Goal: Task Accomplishment & Management: Manage account settings

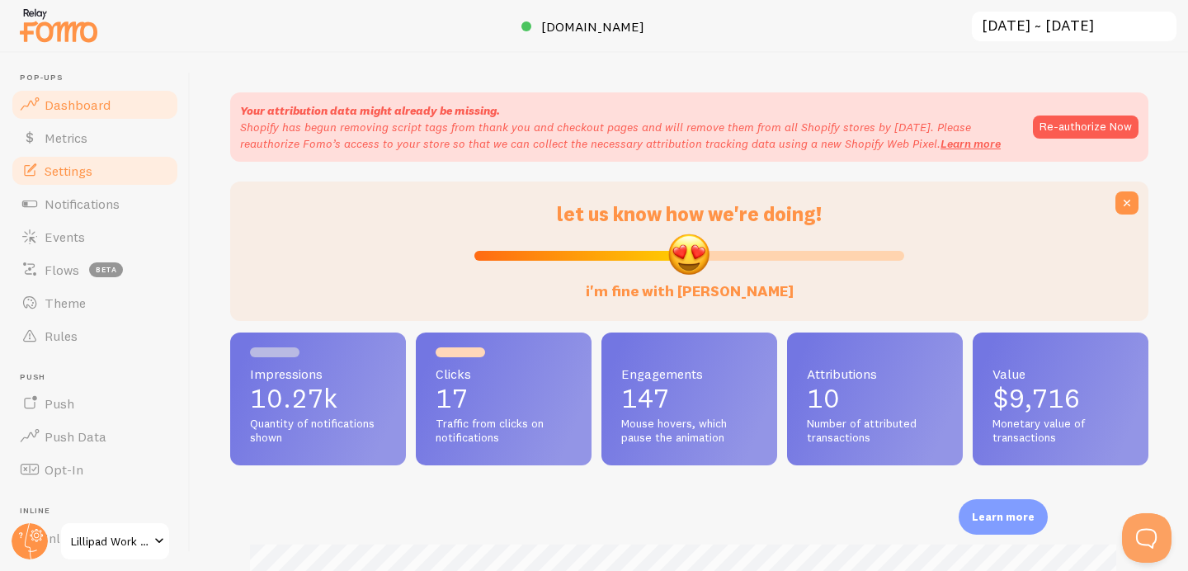
click at [90, 180] on link "Settings" at bounding box center [95, 170] width 170 height 33
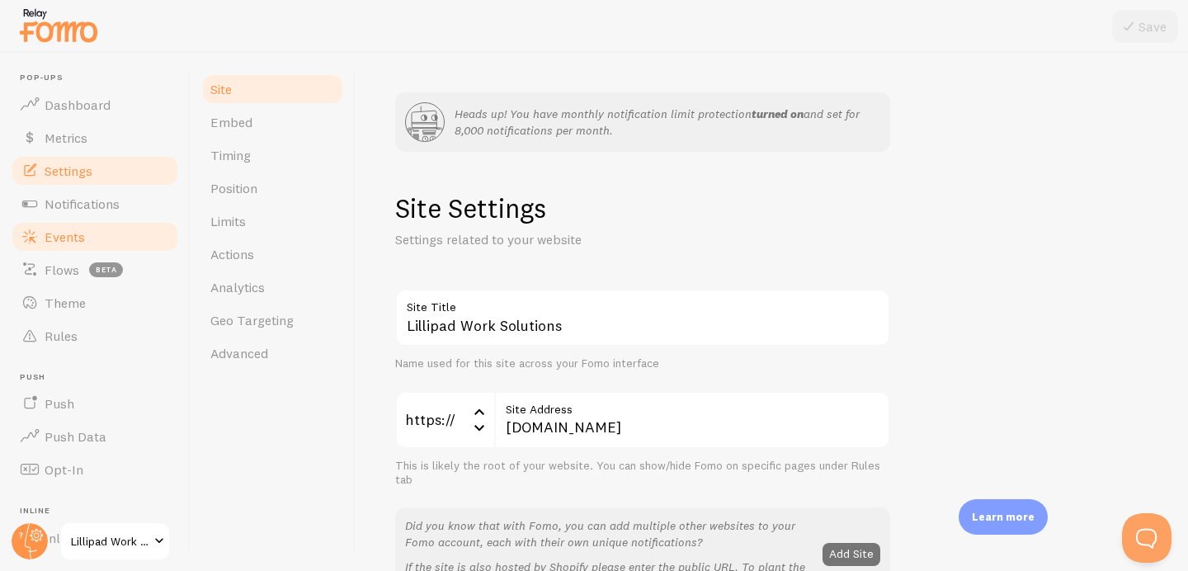
click at [73, 248] on link "Events" at bounding box center [95, 236] width 170 height 33
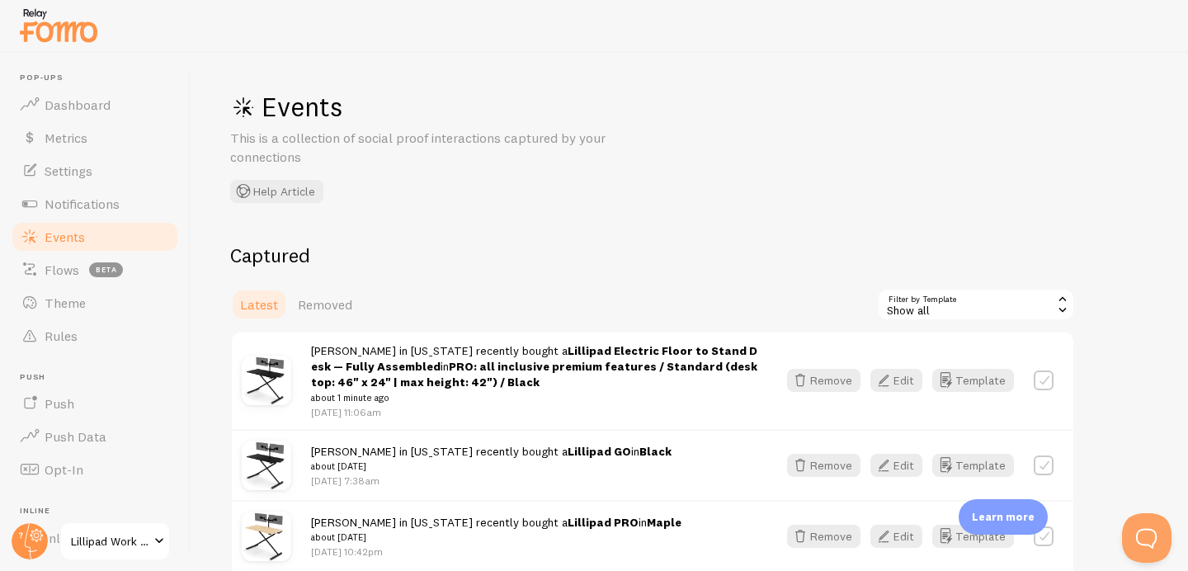
scroll to position [3, 0]
click at [899, 386] on button "Edit" at bounding box center [896, 379] width 52 height 23
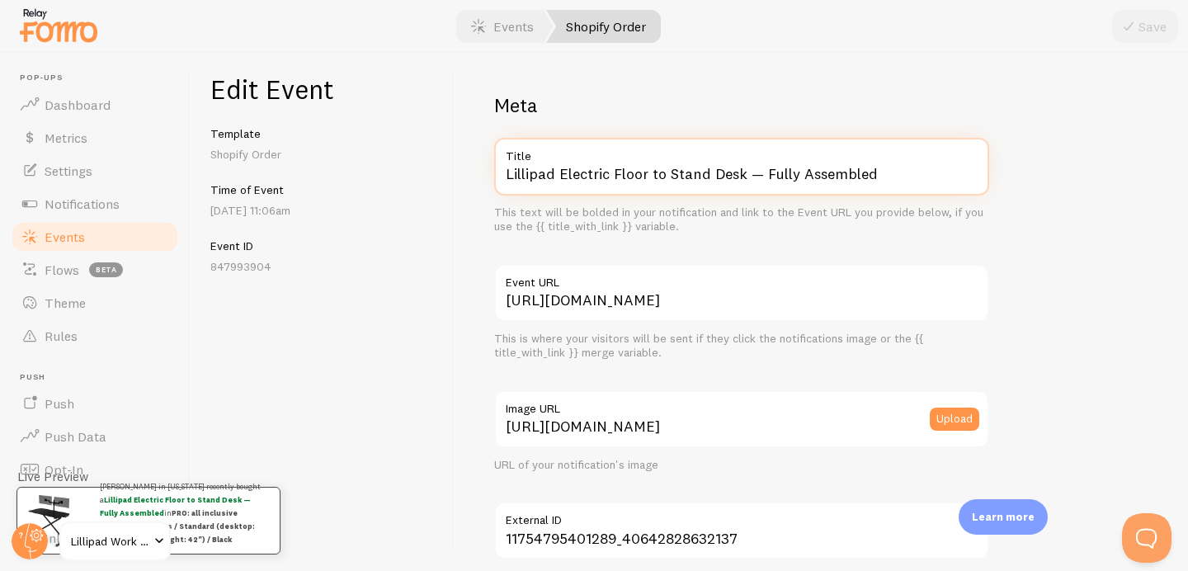
drag, startPoint x: 560, startPoint y: 172, endPoint x: 691, endPoint y: 249, distance: 151.3
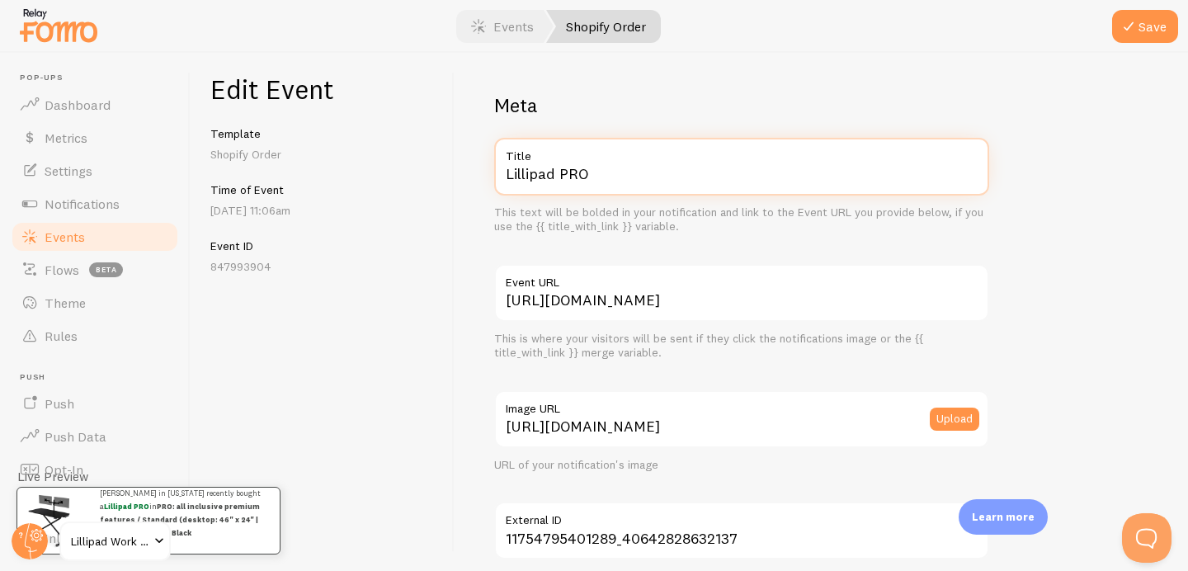
scroll to position [1032, 0]
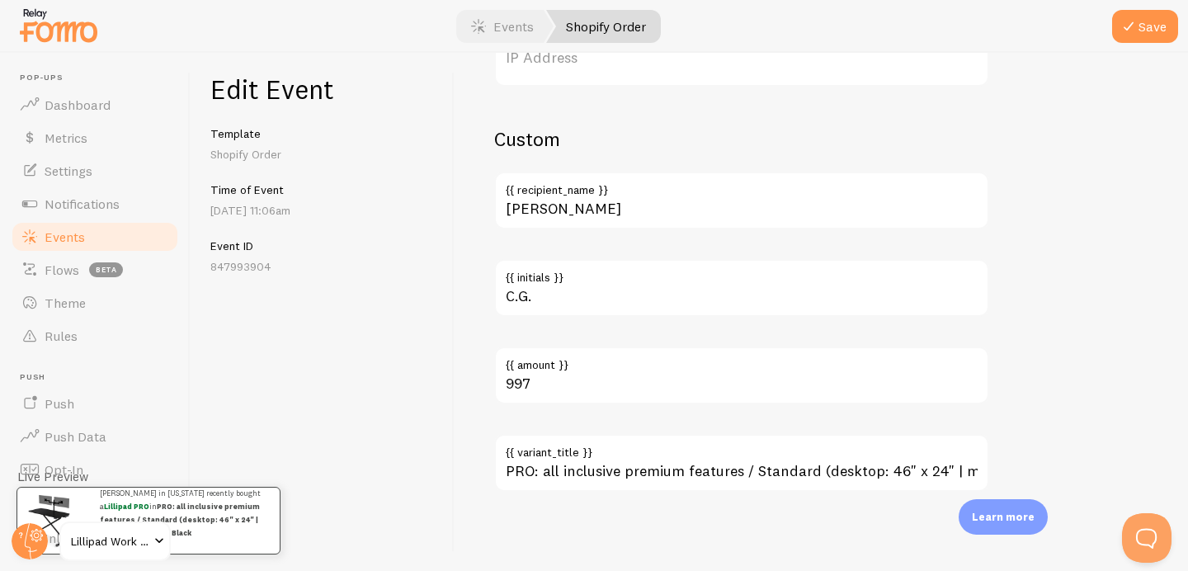
type input "Lillipad PRO"
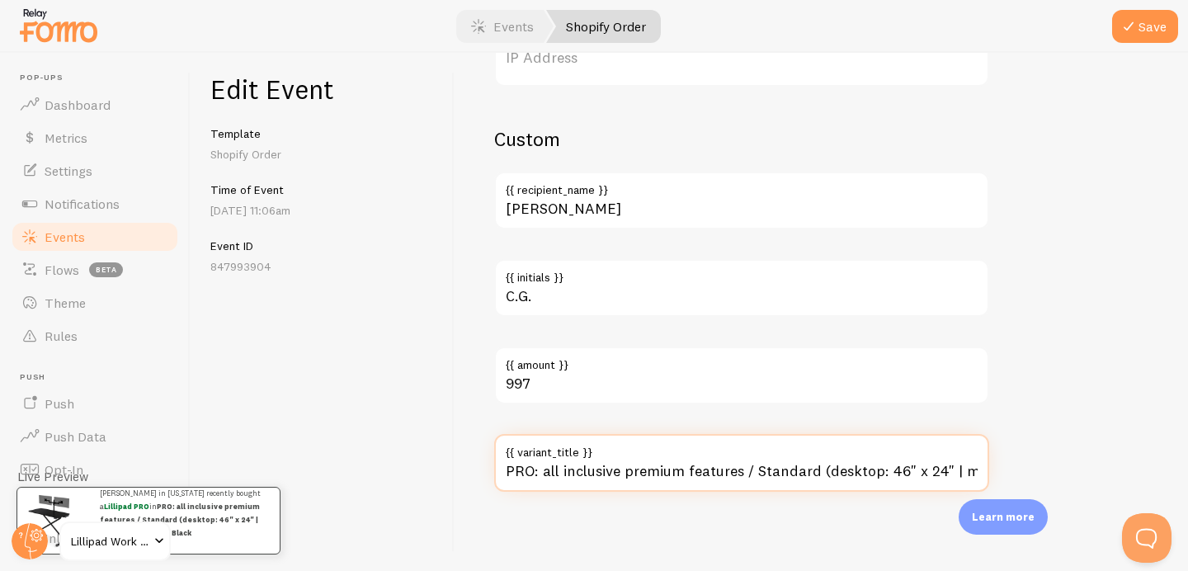
click at [609, 472] on input "PRO: all inclusive premium features / Standard (desktop: 46" x 24" | max height…" at bounding box center [741, 463] width 495 height 58
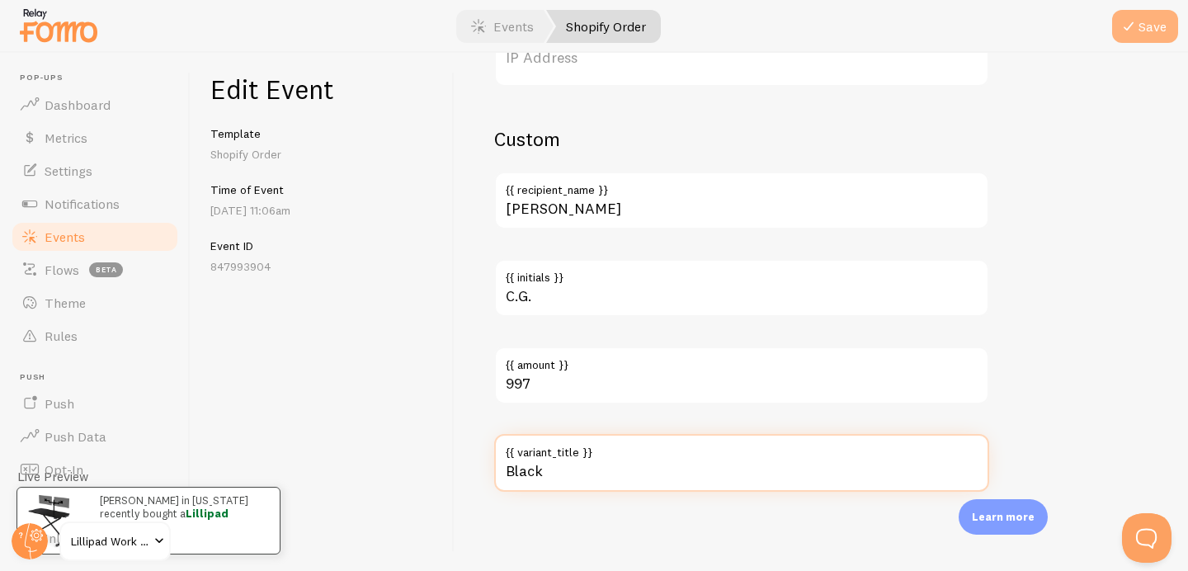
type input "Black"
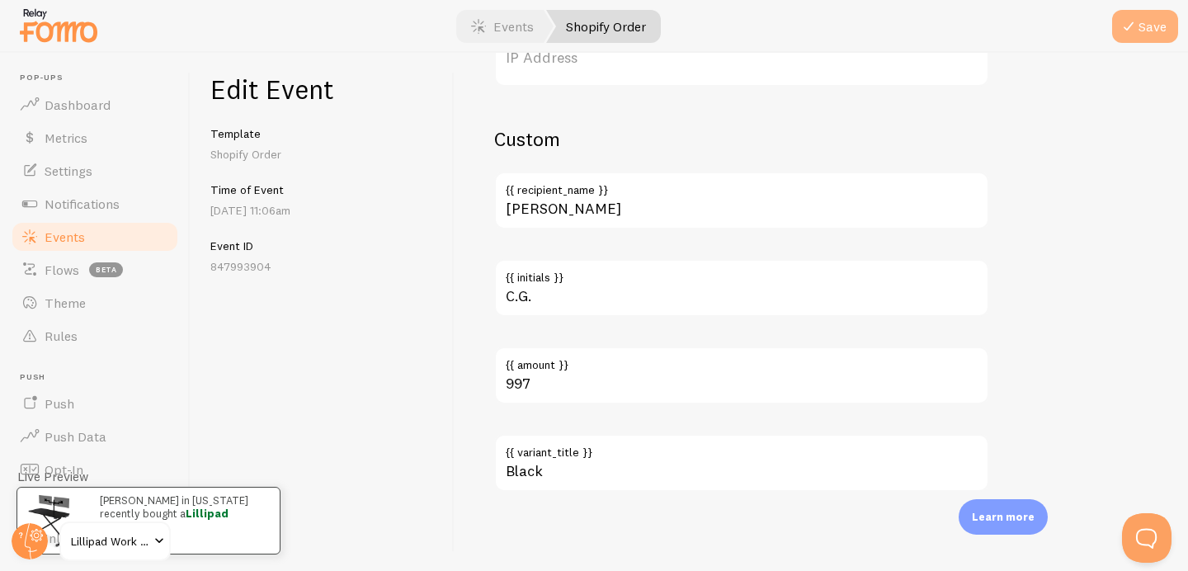
click at [1138, 19] on icon "submit" at bounding box center [1129, 26] width 20 height 20
